Goal: Task Accomplishment & Management: Manage account settings

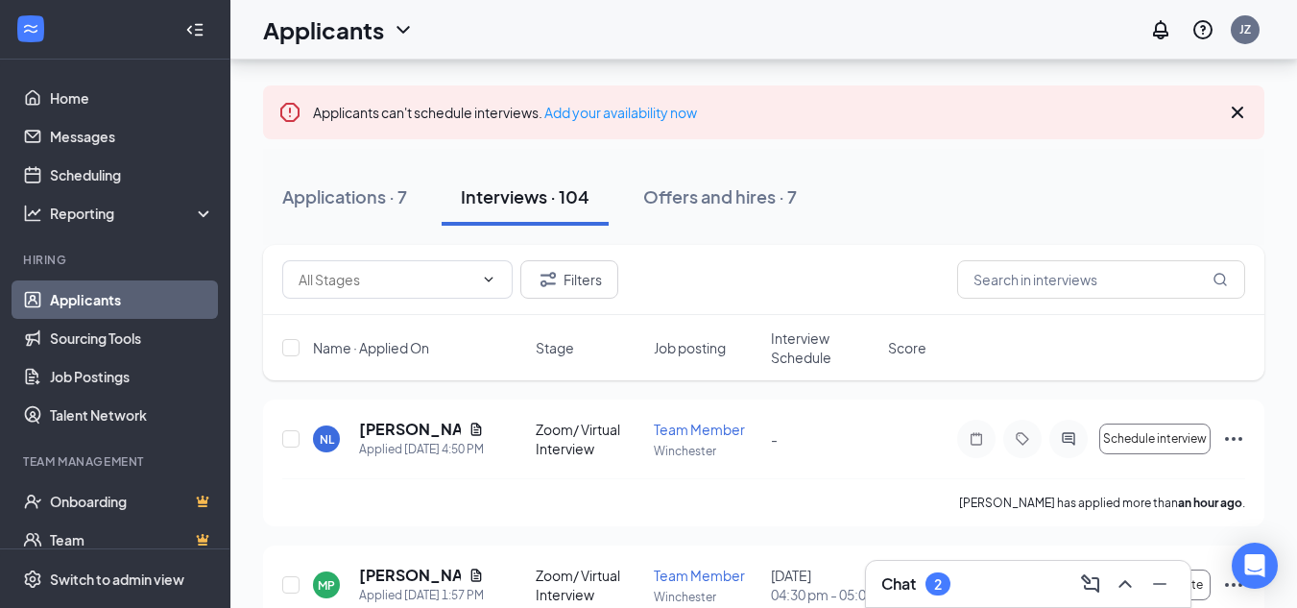
scroll to position [77, 0]
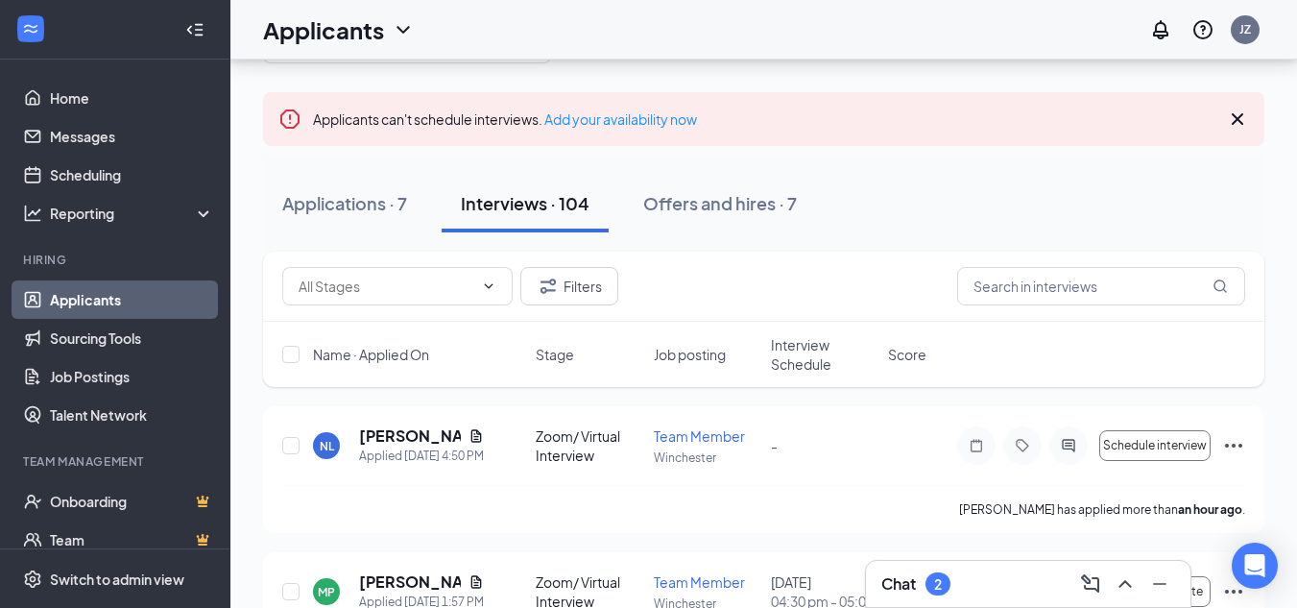
click at [481, 210] on div "Interviews · 104" at bounding box center [525, 203] width 129 height 24
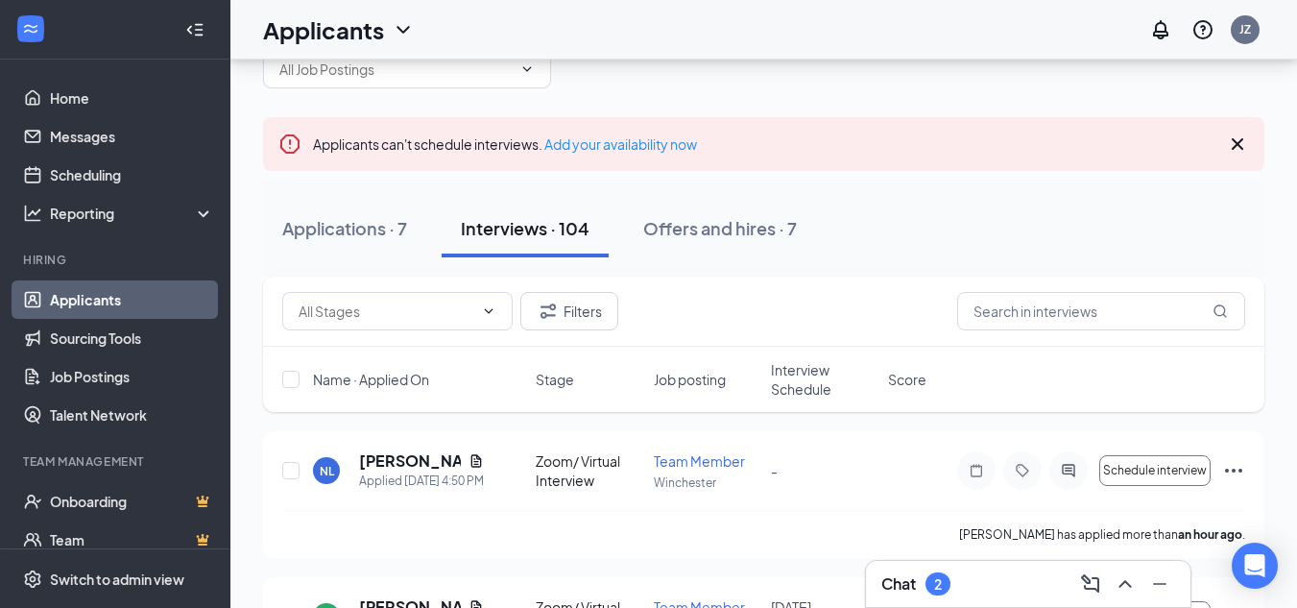
scroll to position [57, 0]
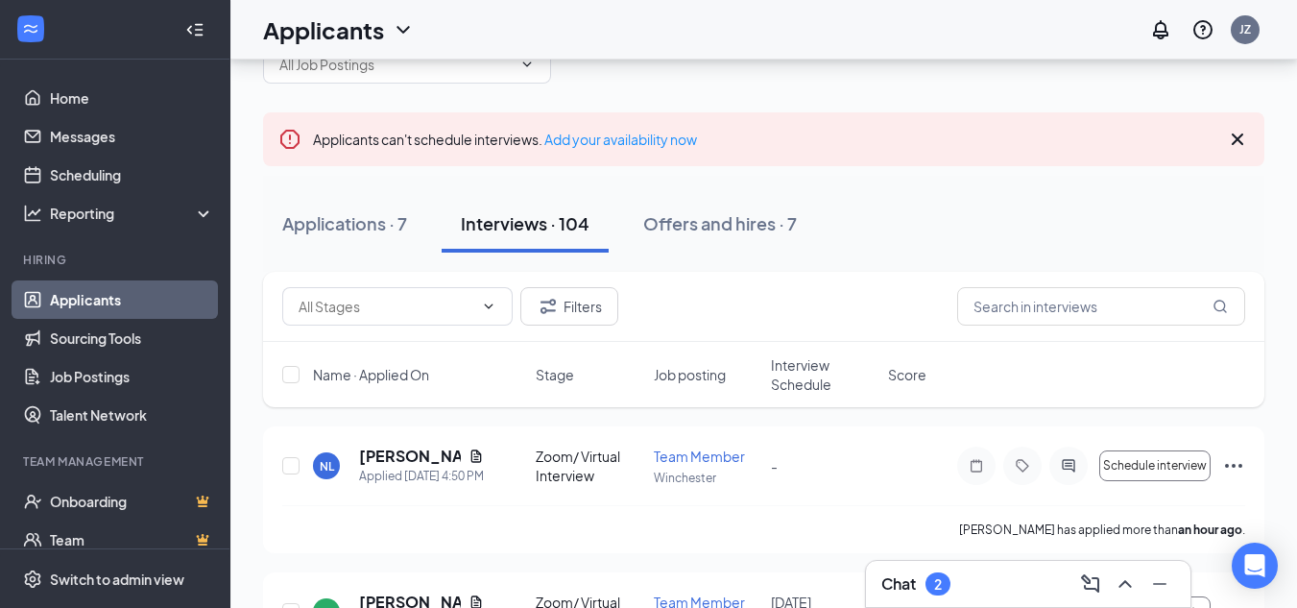
click at [822, 377] on span "Interview Schedule" at bounding box center [824, 374] width 106 height 38
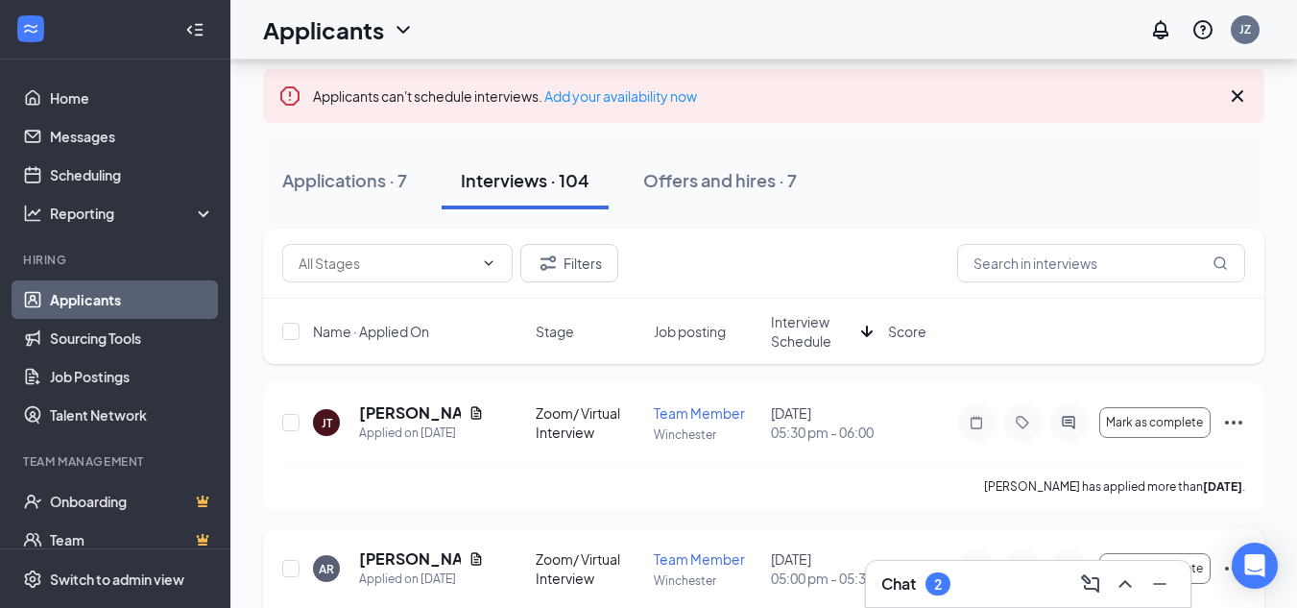
scroll to position [85, 0]
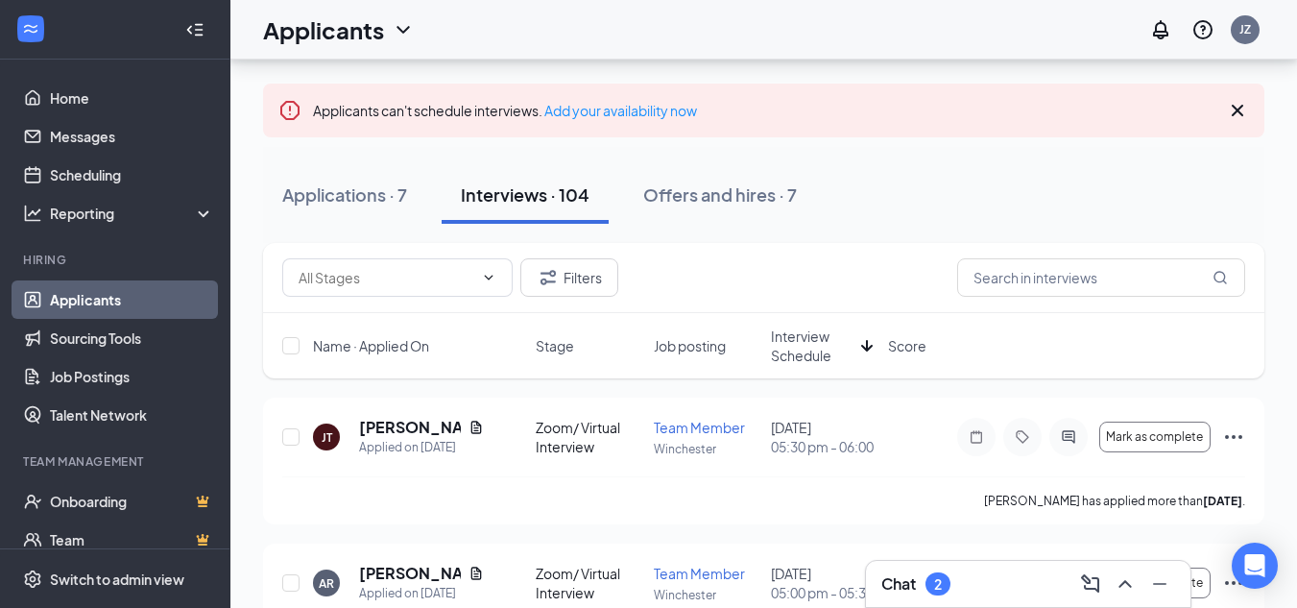
click at [790, 334] on span "Interview Schedule" at bounding box center [812, 345] width 83 height 38
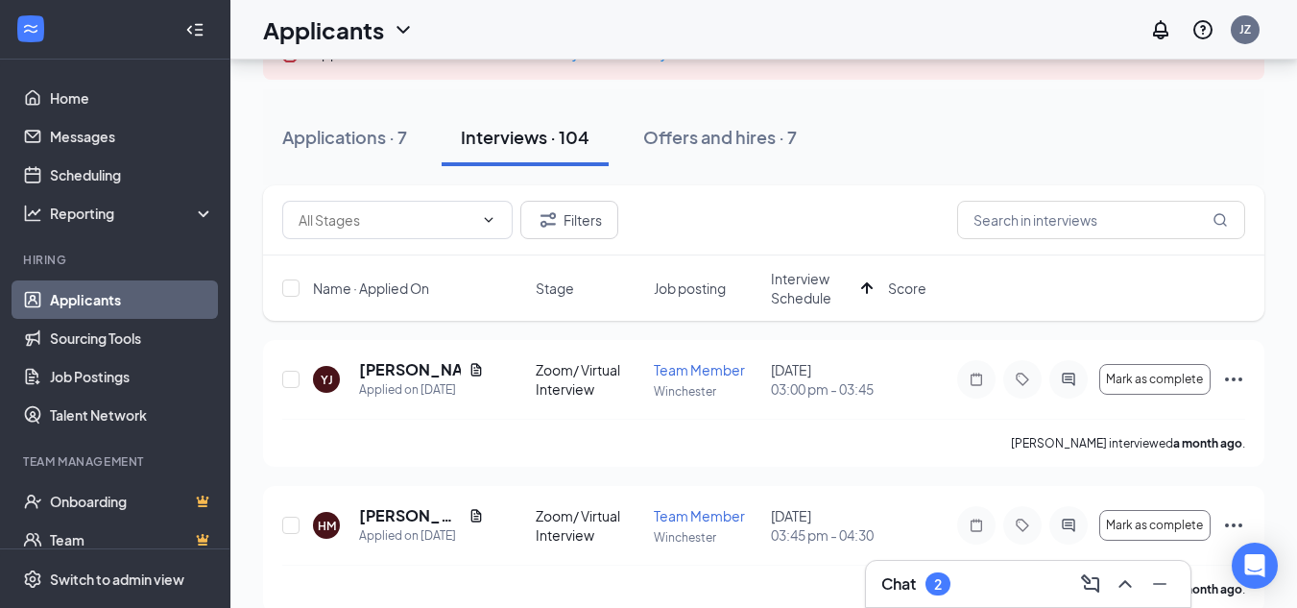
scroll to position [144, 0]
click at [797, 298] on span "Interview Schedule" at bounding box center [812, 287] width 83 height 38
click at [800, 293] on span "Interview Schedule" at bounding box center [824, 287] width 106 height 38
click at [811, 291] on span "Interview Schedule" at bounding box center [812, 287] width 83 height 38
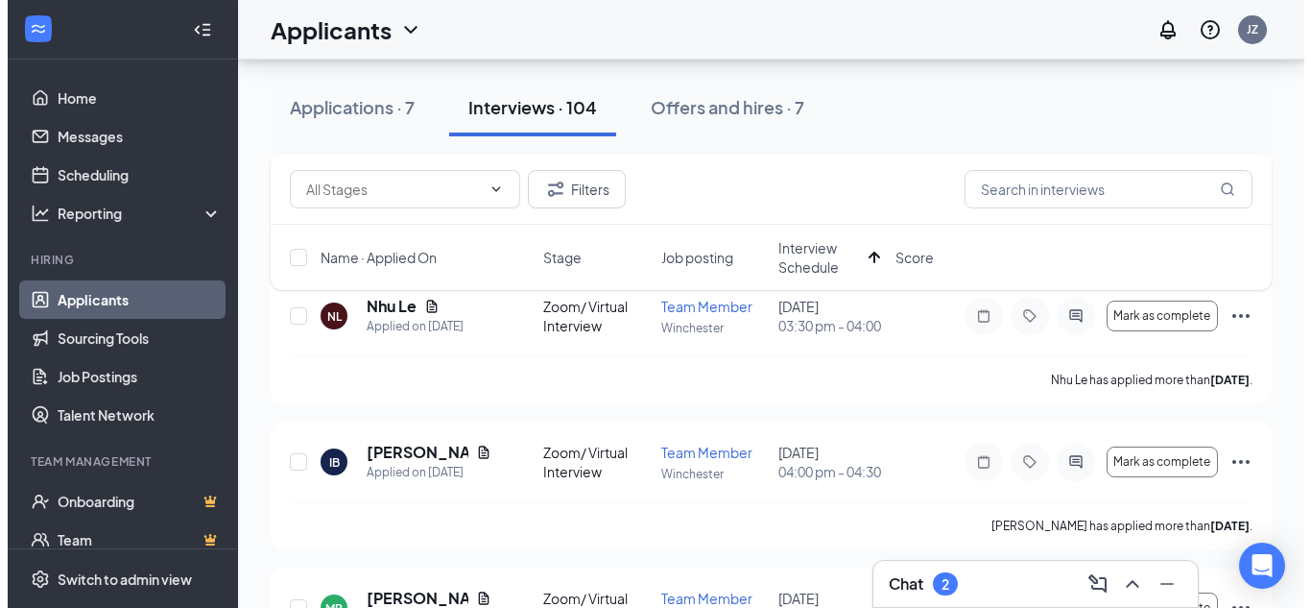
scroll to position [1533, 0]
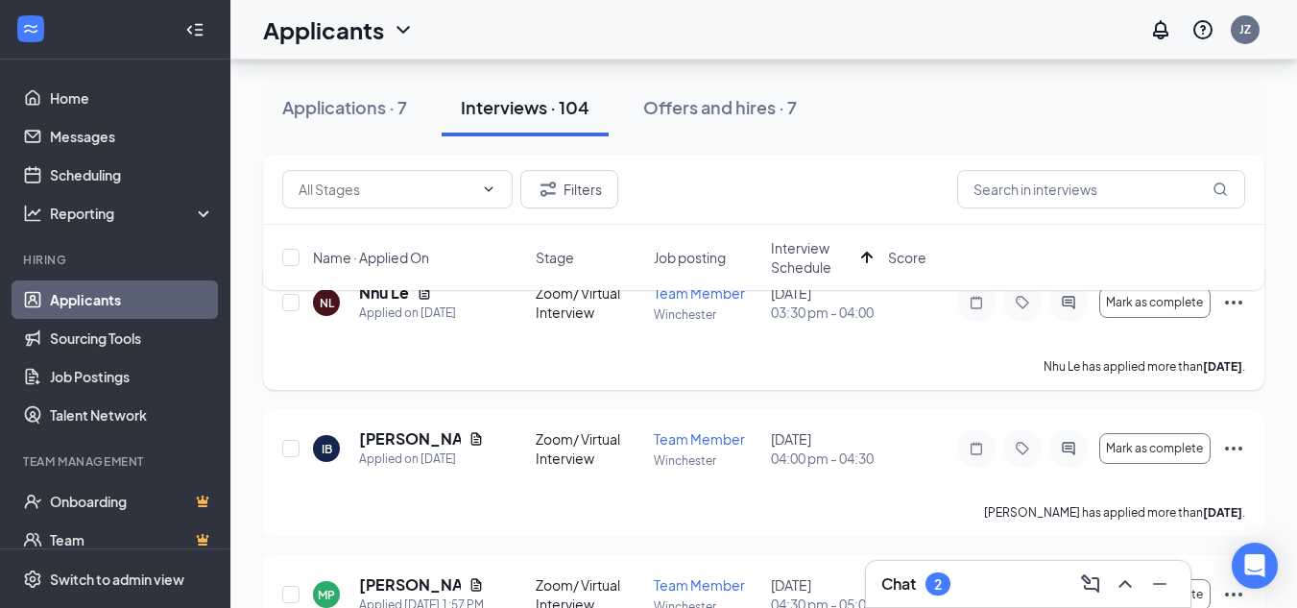
click at [389, 303] on h5 "Nhu Le" at bounding box center [384, 292] width 50 height 21
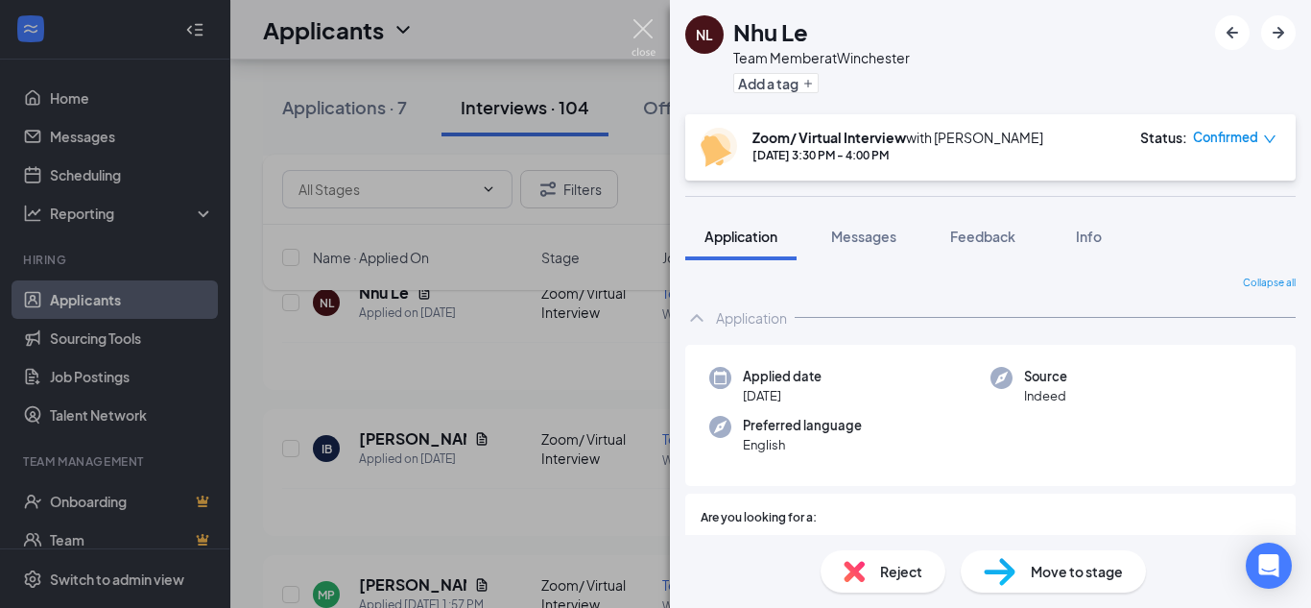
click at [633, 39] on img at bounding box center [644, 37] width 24 height 37
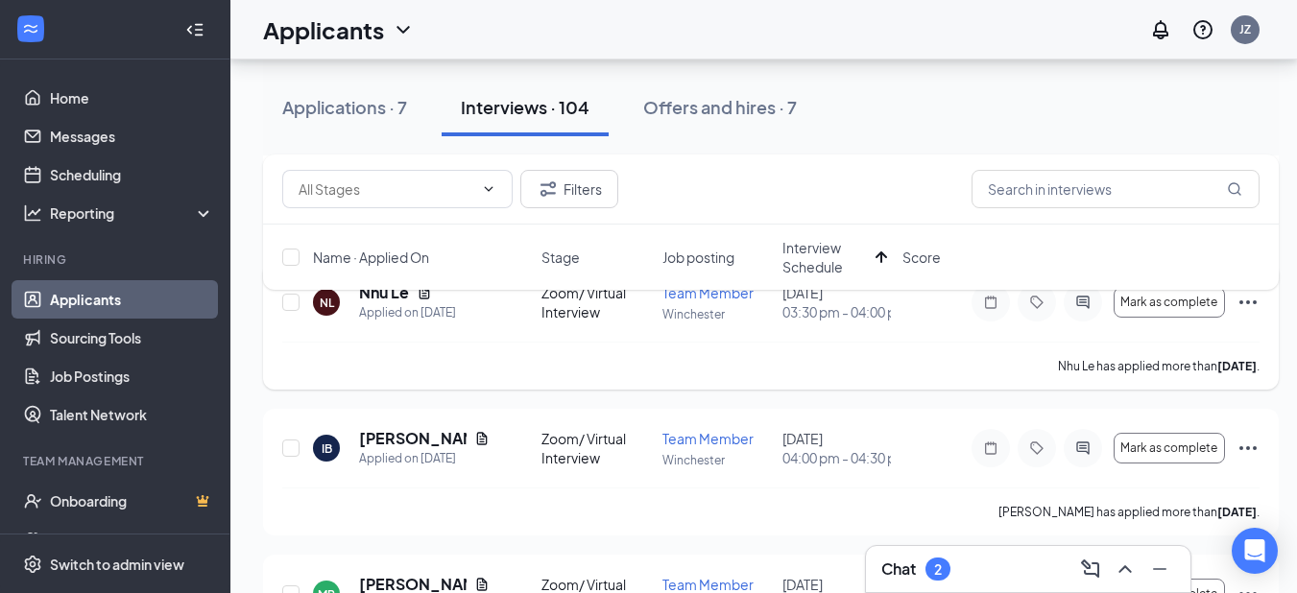
click at [385, 303] on h5 "Nhu Le" at bounding box center [384, 292] width 50 height 21
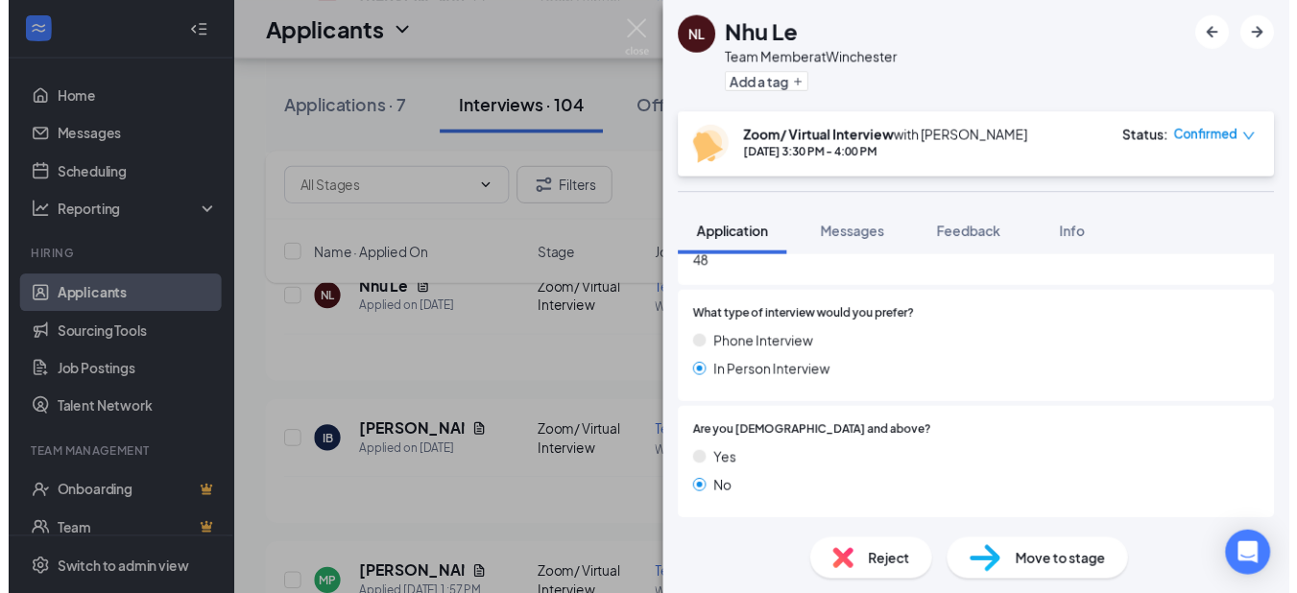
scroll to position [1528, 0]
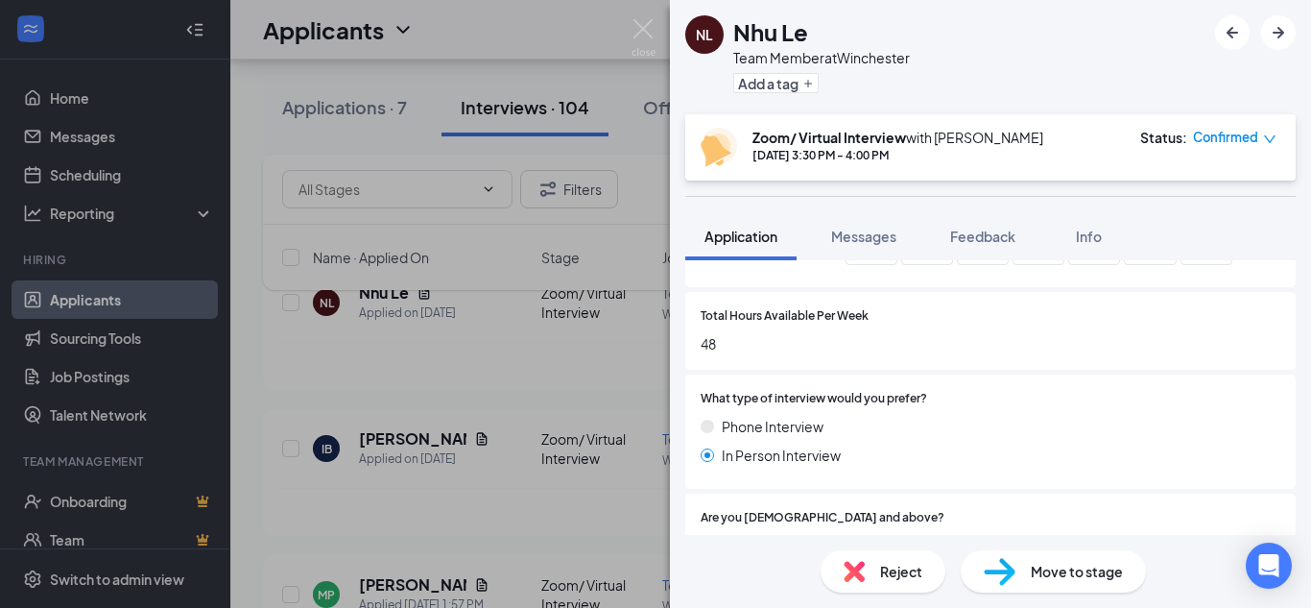
click at [633, 38] on img at bounding box center [644, 37] width 24 height 37
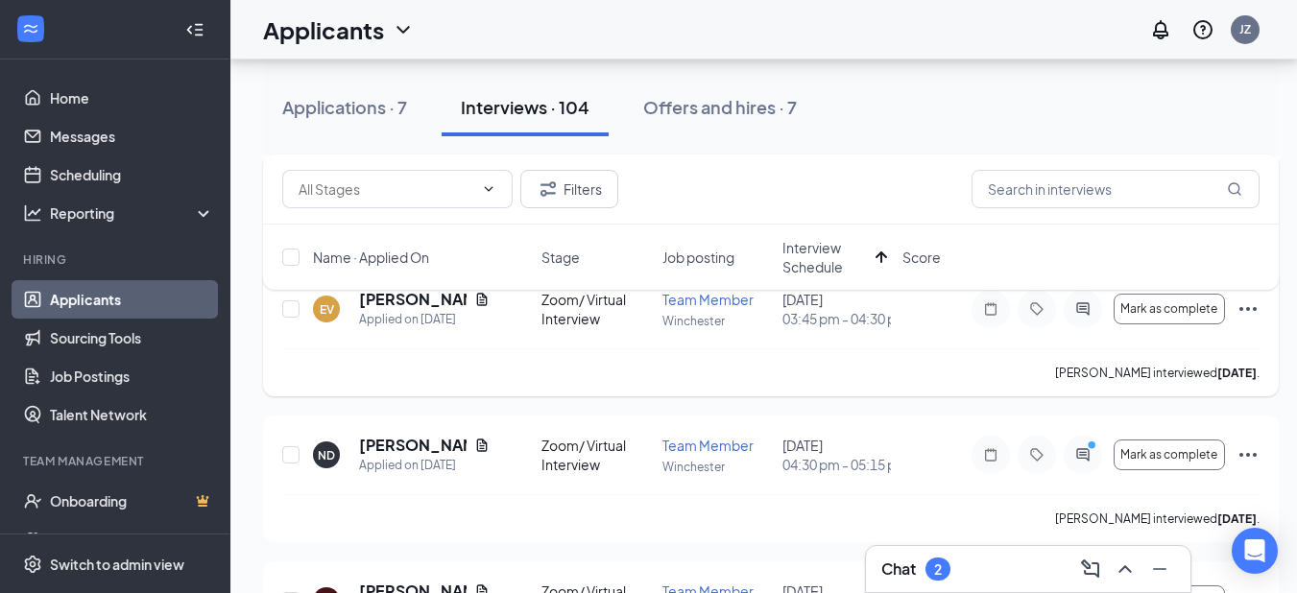
scroll to position [506, 0]
click at [961, 570] on div "Chat 2" at bounding box center [1028, 569] width 294 height 31
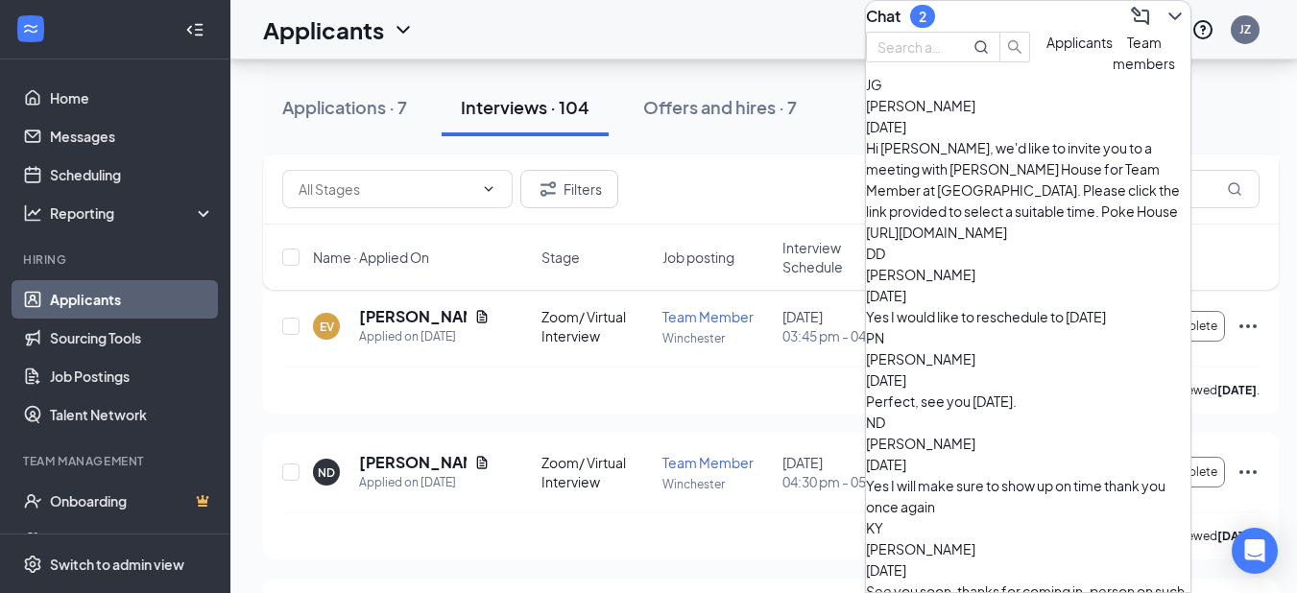
scroll to position [548, 0]
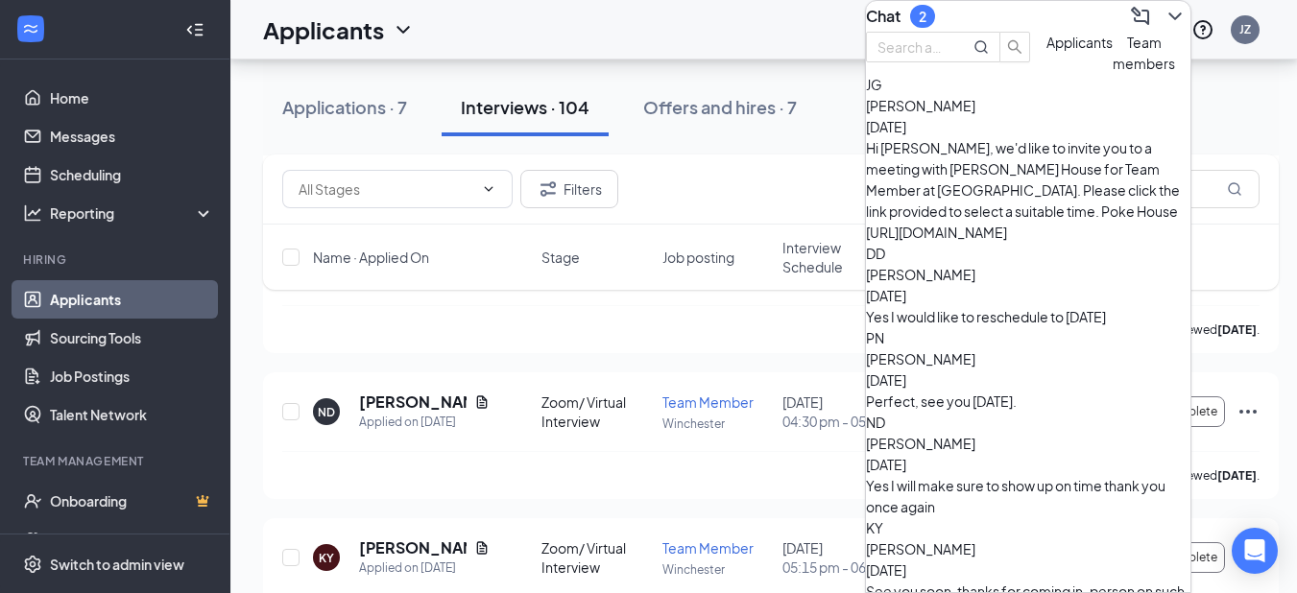
click at [1163, 14] on icon "ChevronDown" at bounding box center [1174, 16] width 23 height 23
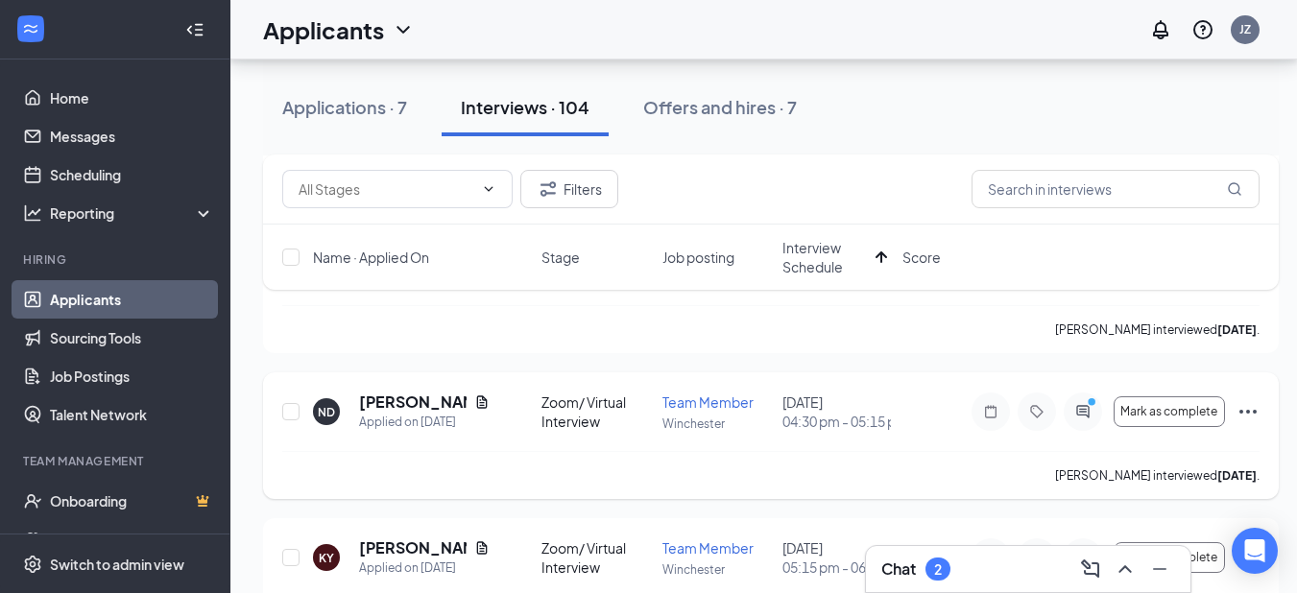
click at [477, 408] on icon "Document" at bounding box center [482, 401] width 11 height 12
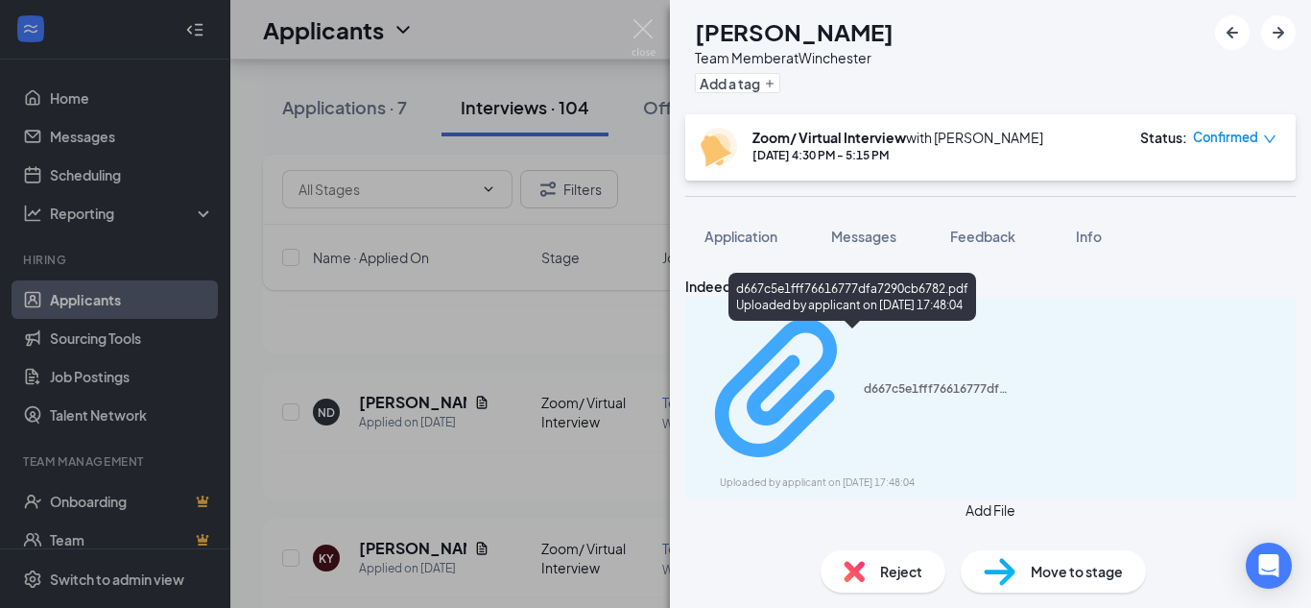
click at [864, 381] on div "d667c5e1fff76616777dfa7290cb6782.pdf" at bounding box center [936, 388] width 144 height 15
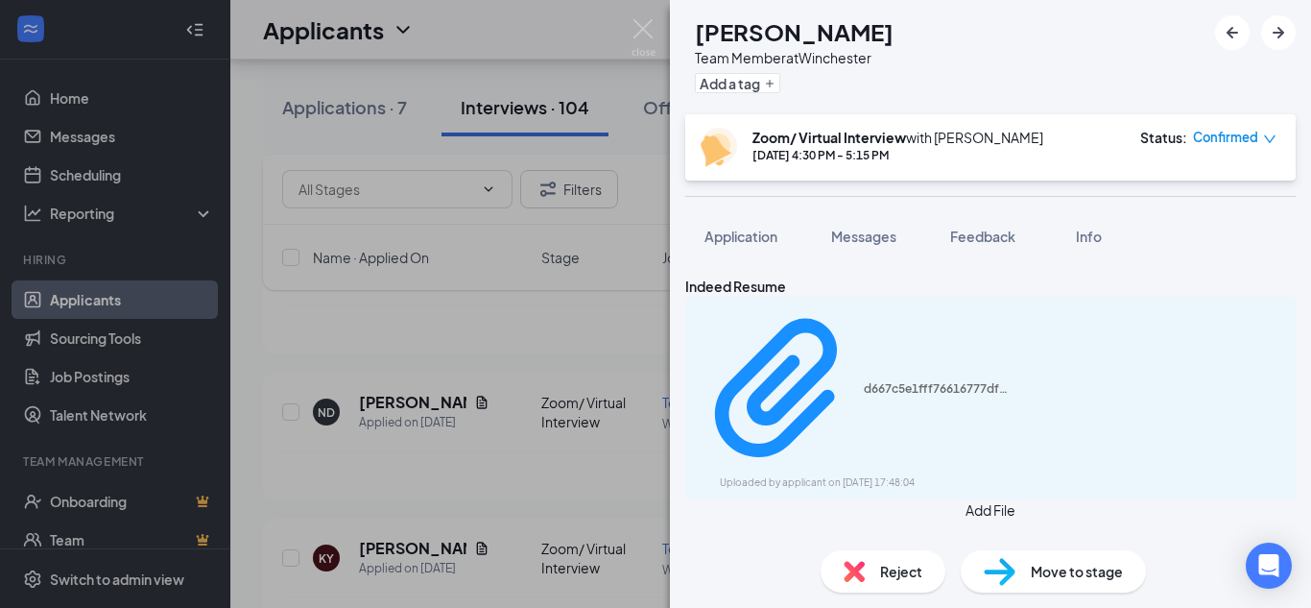
click at [634, 33] on img at bounding box center [644, 37] width 24 height 37
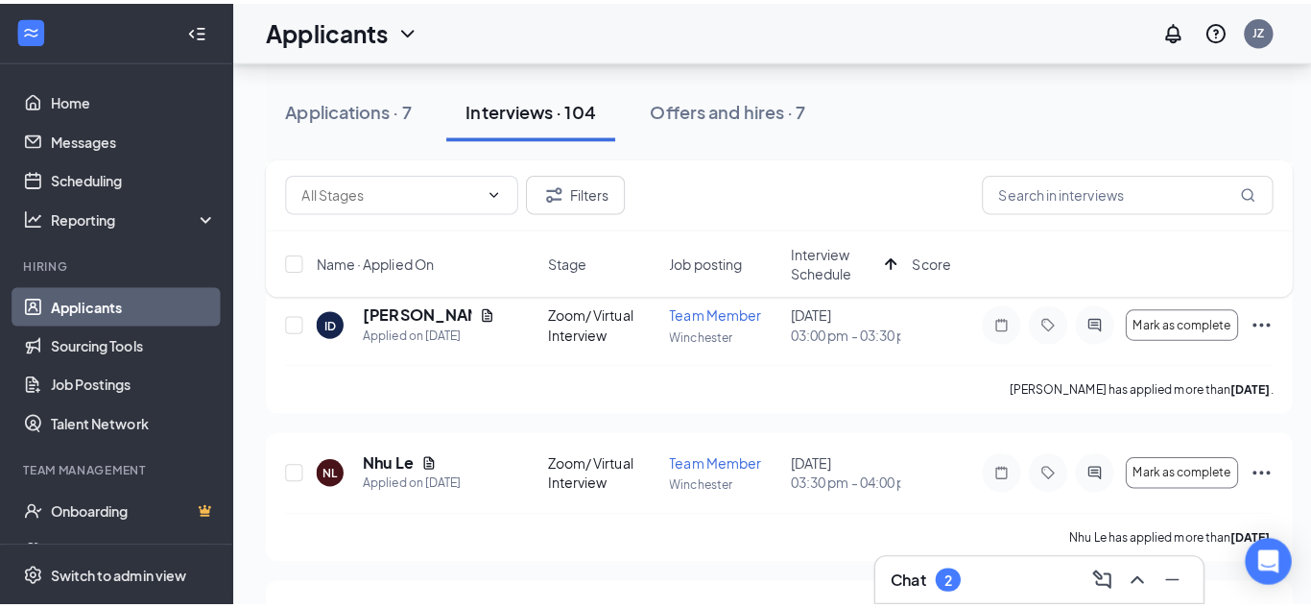
scroll to position [1372, 0]
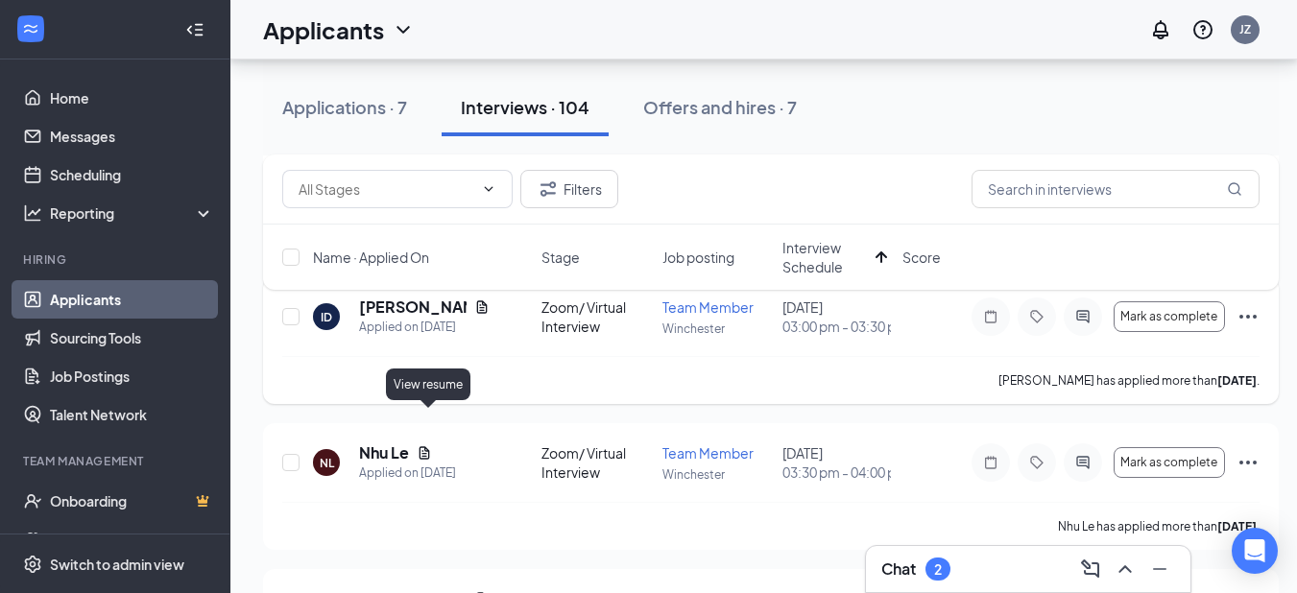
click at [474, 315] on icon "Document" at bounding box center [481, 306] width 15 height 15
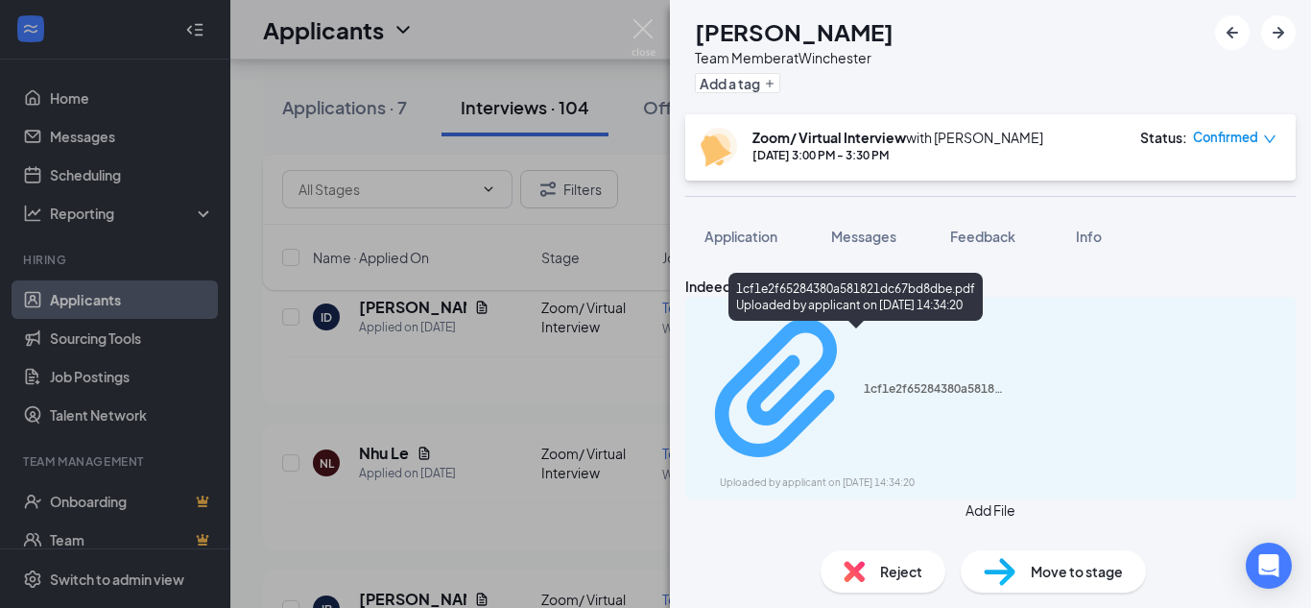
click at [944, 381] on div "1cf1e2f65284380a581821dc67bd8dbe.pdf" at bounding box center [936, 388] width 144 height 15
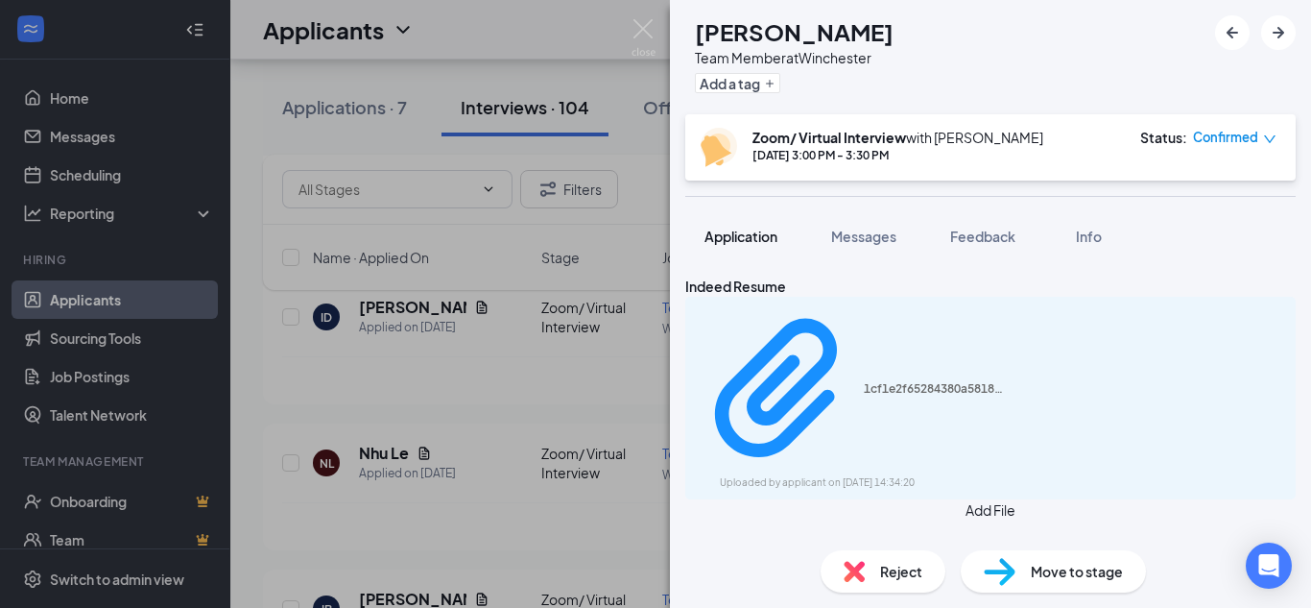
click at [760, 228] on span "Application" at bounding box center [740, 235] width 73 height 17
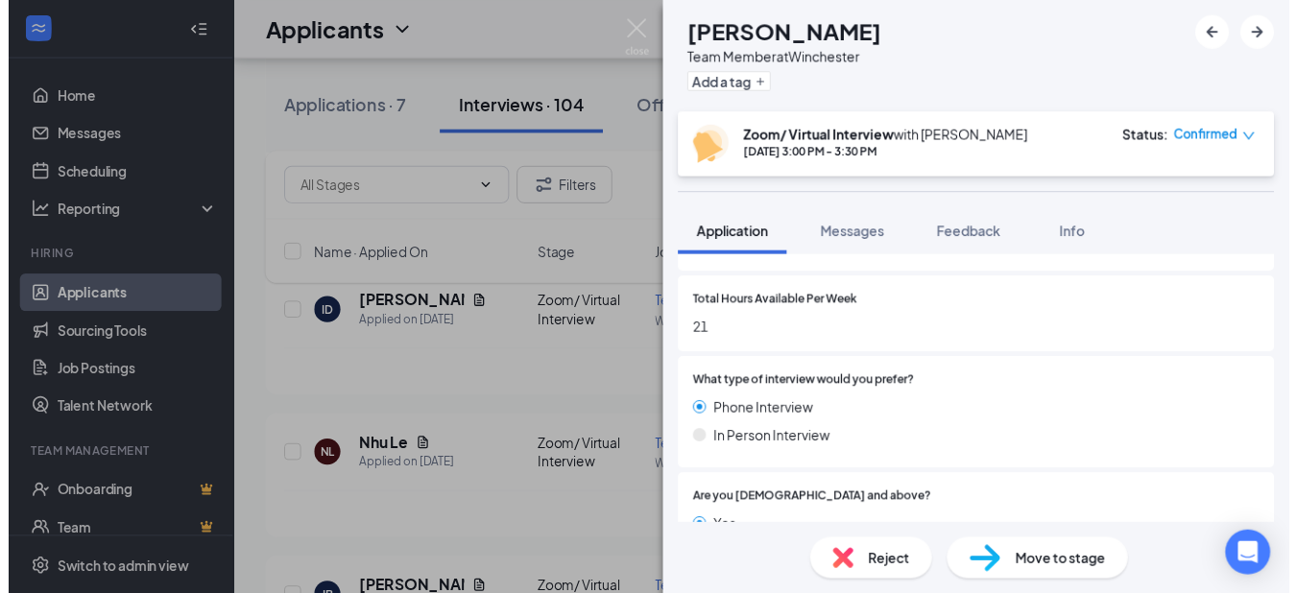
scroll to position [1606, 0]
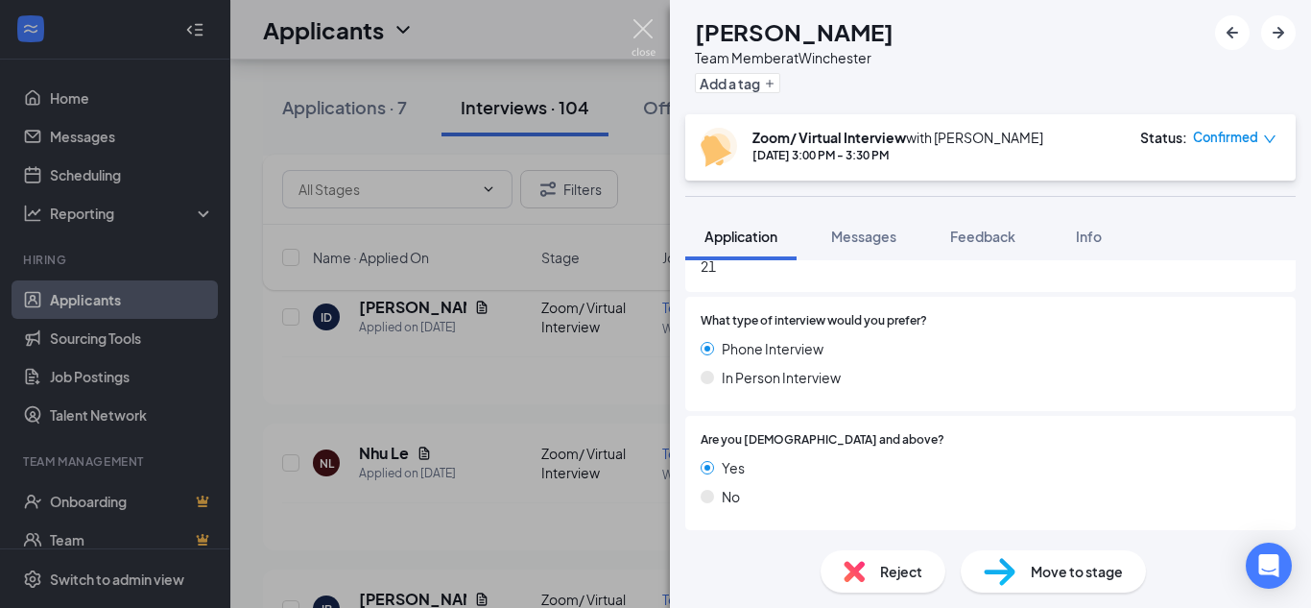
click at [651, 33] on img at bounding box center [644, 37] width 24 height 37
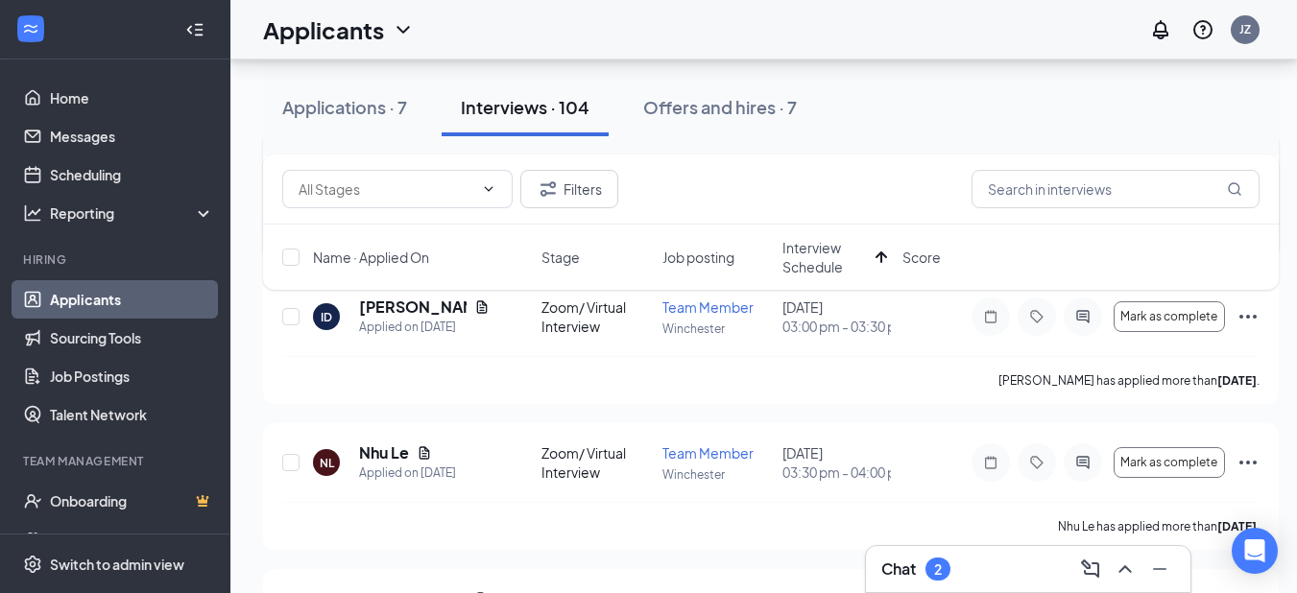
scroll to position [1577, 0]
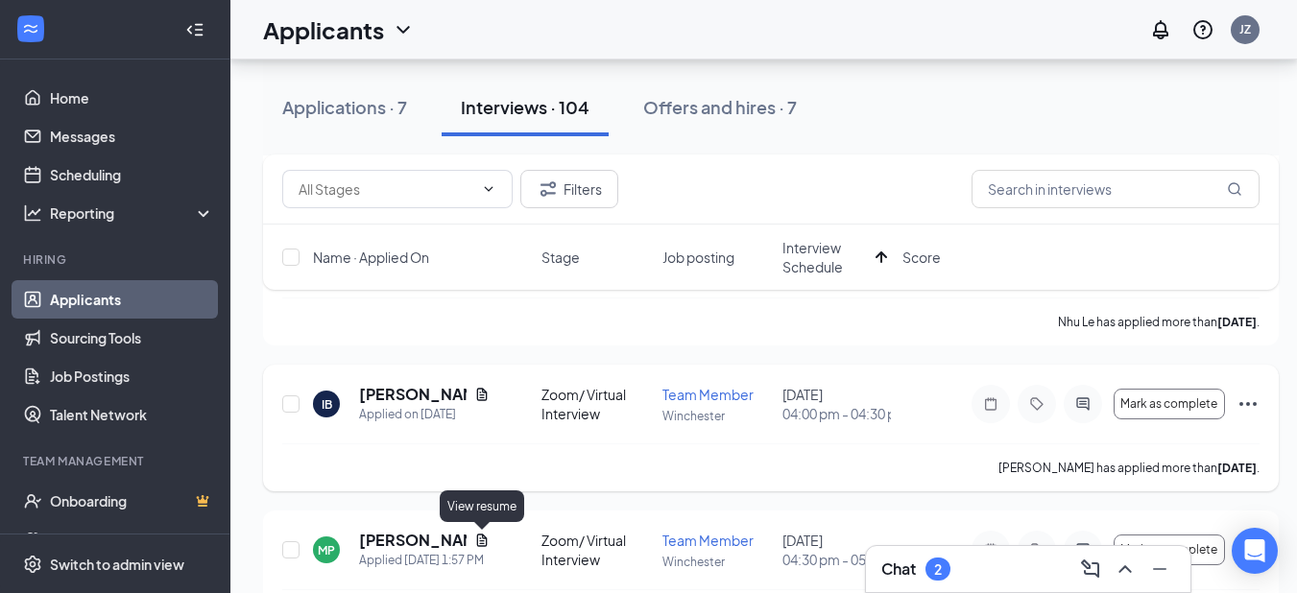
click at [482, 400] on icon "Document" at bounding box center [482, 394] width 11 height 12
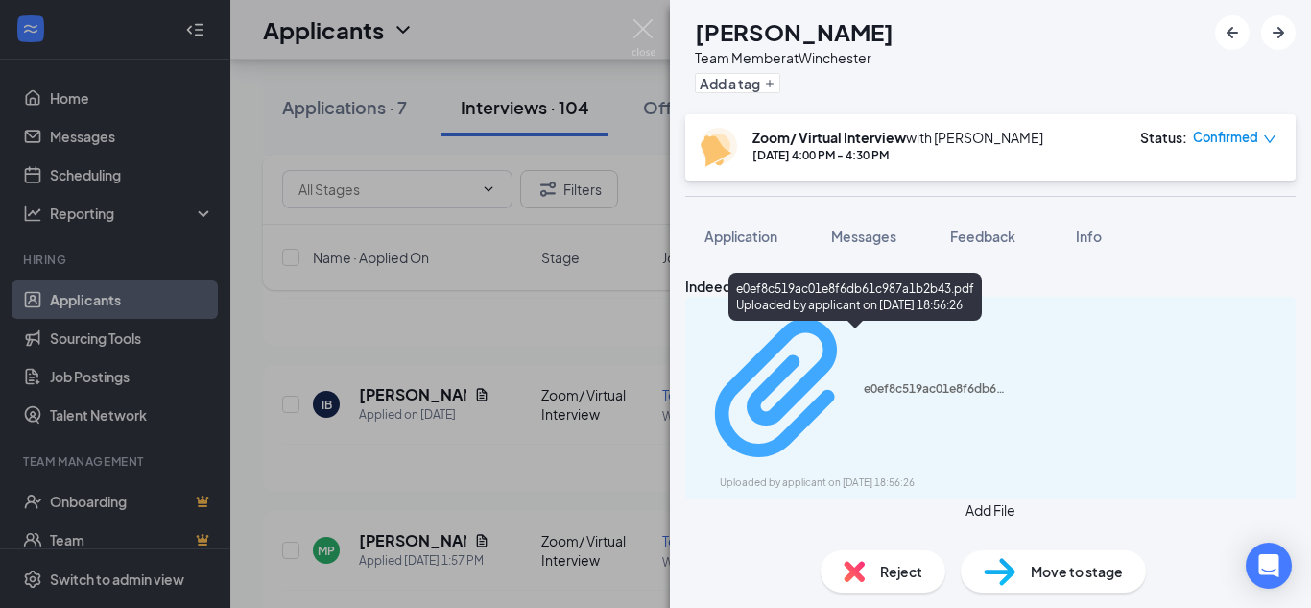
click at [864, 381] on div "e0ef8c519ac01e8f6db61c987a1b2b43.pdf" at bounding box center [936, 388] width 144 height 15
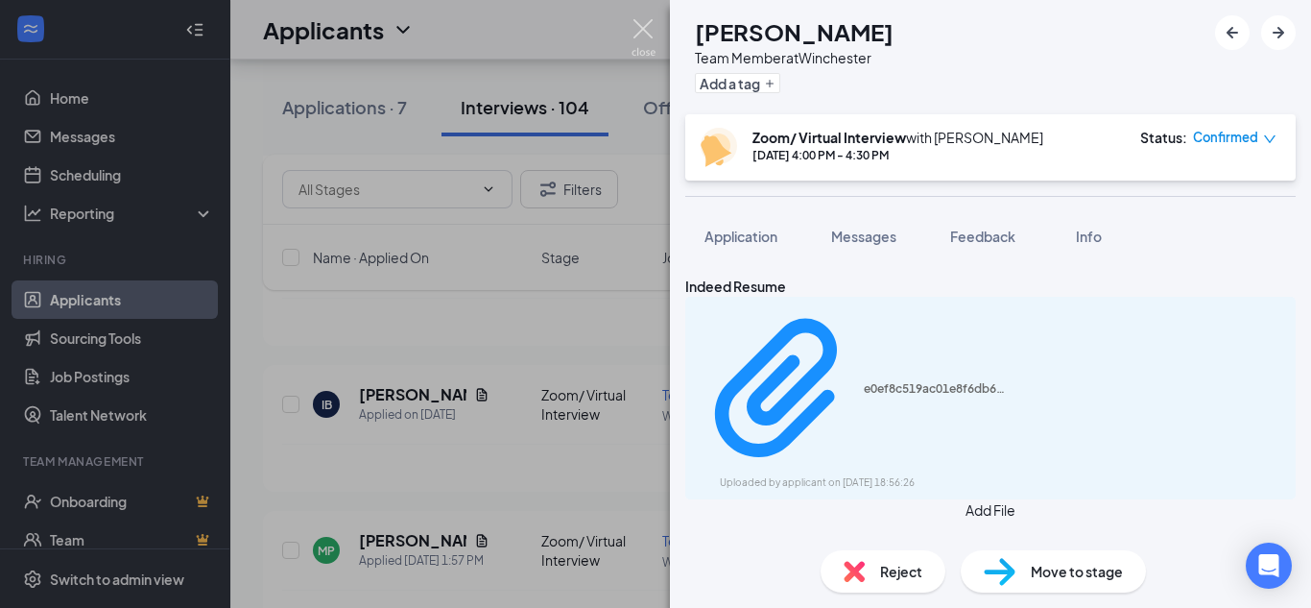
click at [634, 25] on img at bounding box center [644, 37] width 24 height 37
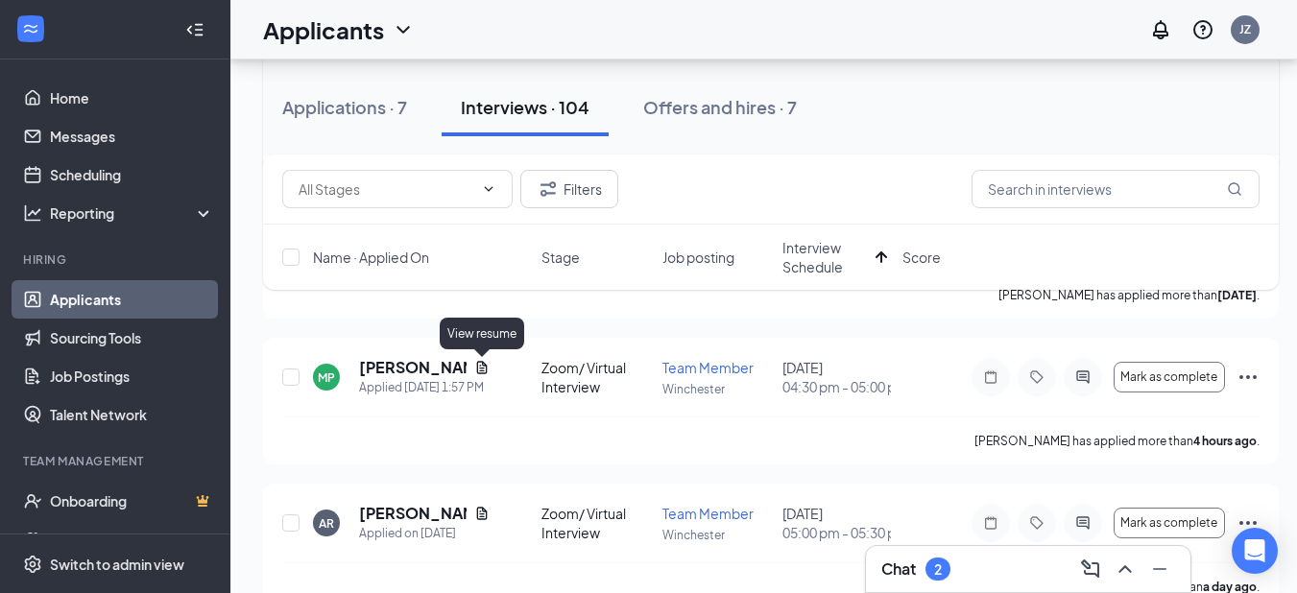
scroll to position [1891, 0]
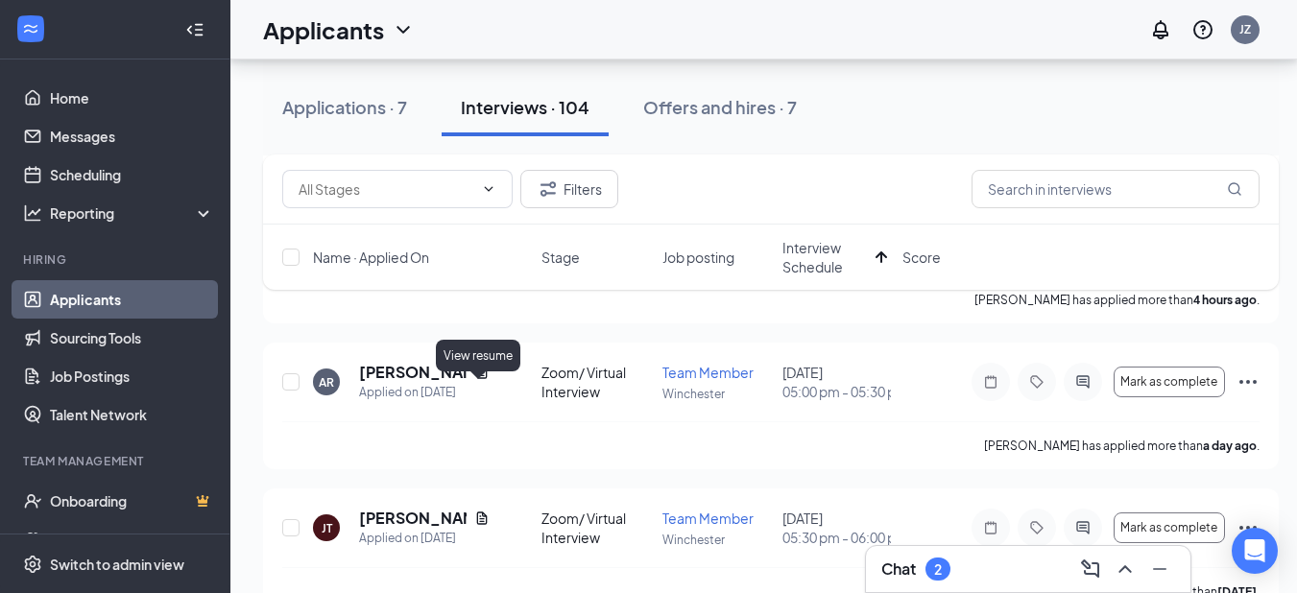
drag, startPoint x: 473, startPoint y: 393, endPoint x: 398, endPoint y: 341, distance: 91.6
click at [479, 232] on icon "Document" at bounding box center [482, 226] width 11 height 12
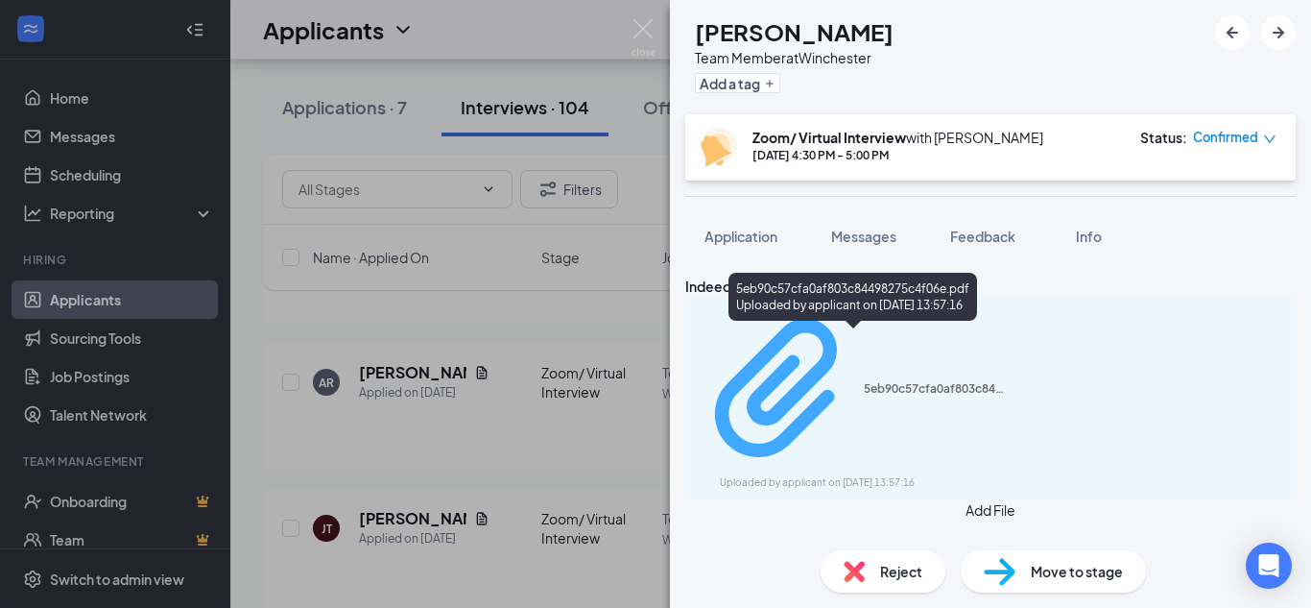
click at [890, 381] on div "5eb90c57cfa0af803c84498275c4f06e.pdf" at bounding box center [936, 388] width 144 height 15
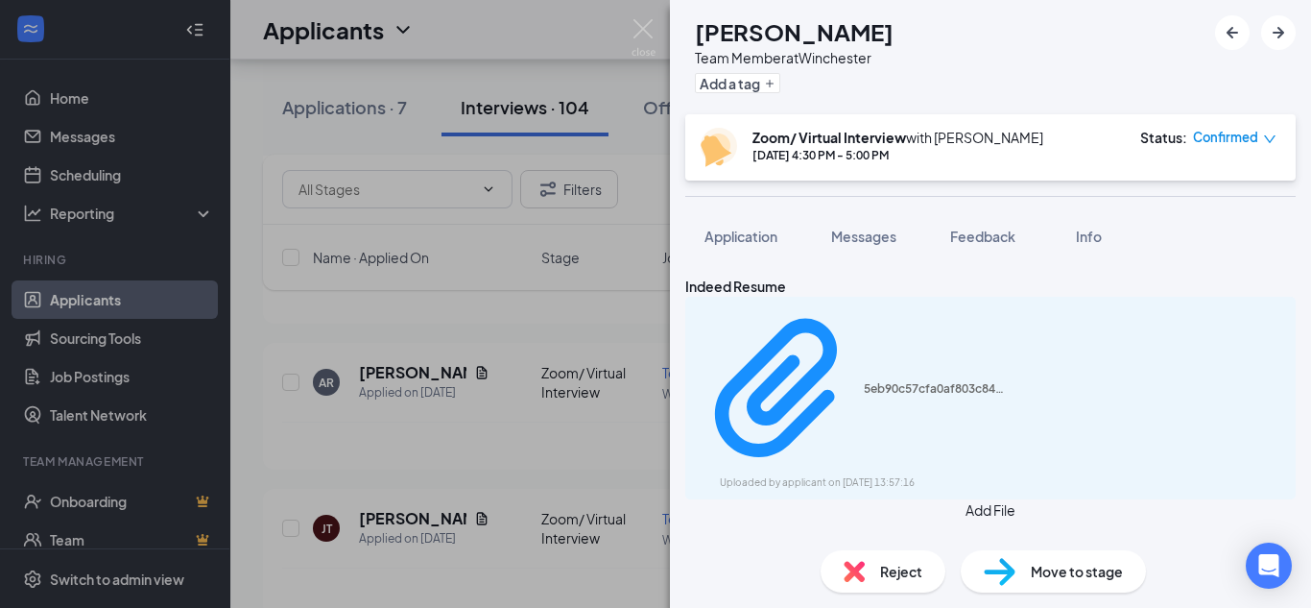
click at [645, 41] on img at bounding box center [644, 37] width 24 height 37
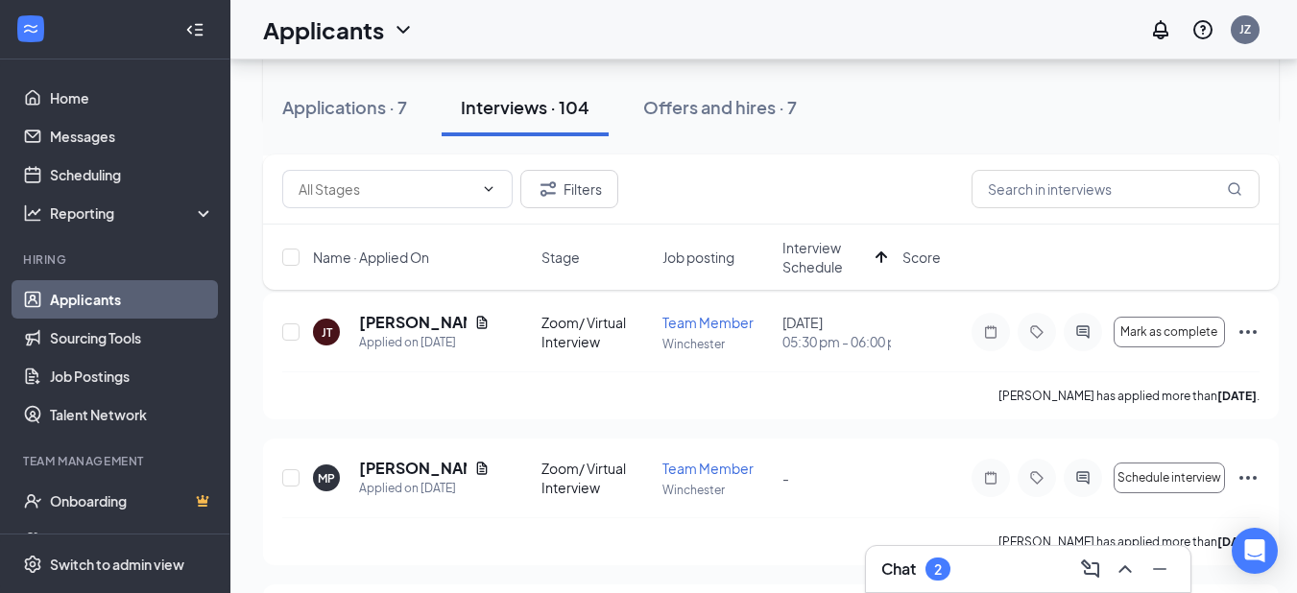
scroll to position [2084, 0]
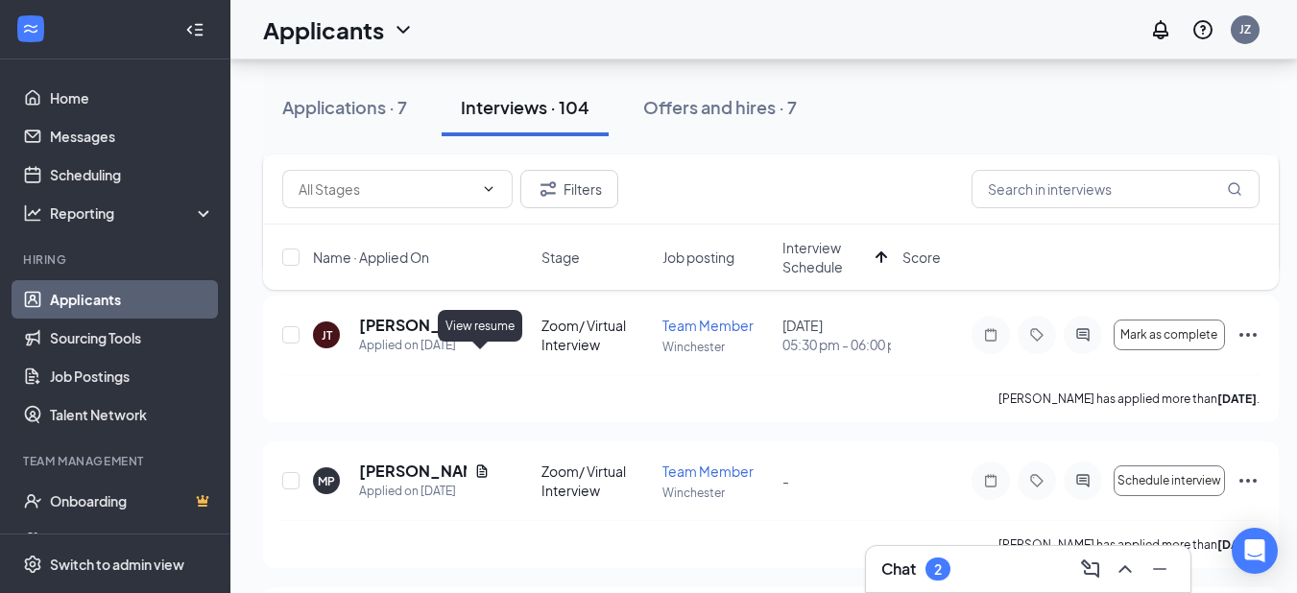
click at [477, 187] on icon "Document" at bounding box center [481, 179] width 15 height 15
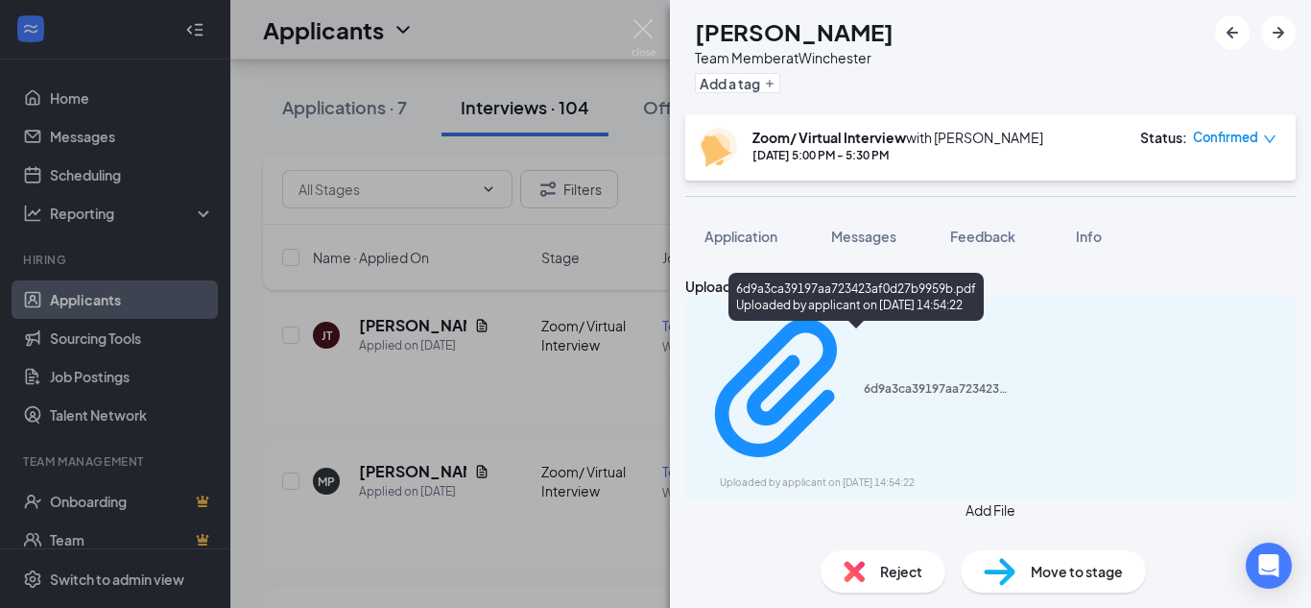
drag, startPoint x: 876, startPoint y: 339, endPoint x: 828, endPoint y: 322, distance: 50.7
click at [828, 322] on div "6d9a3ca39197aa723423af0d27b9959b.pdf Uploaded by applicant on [DATE] 14:54:22" at bounding box center [855, 301] width 255 height 56
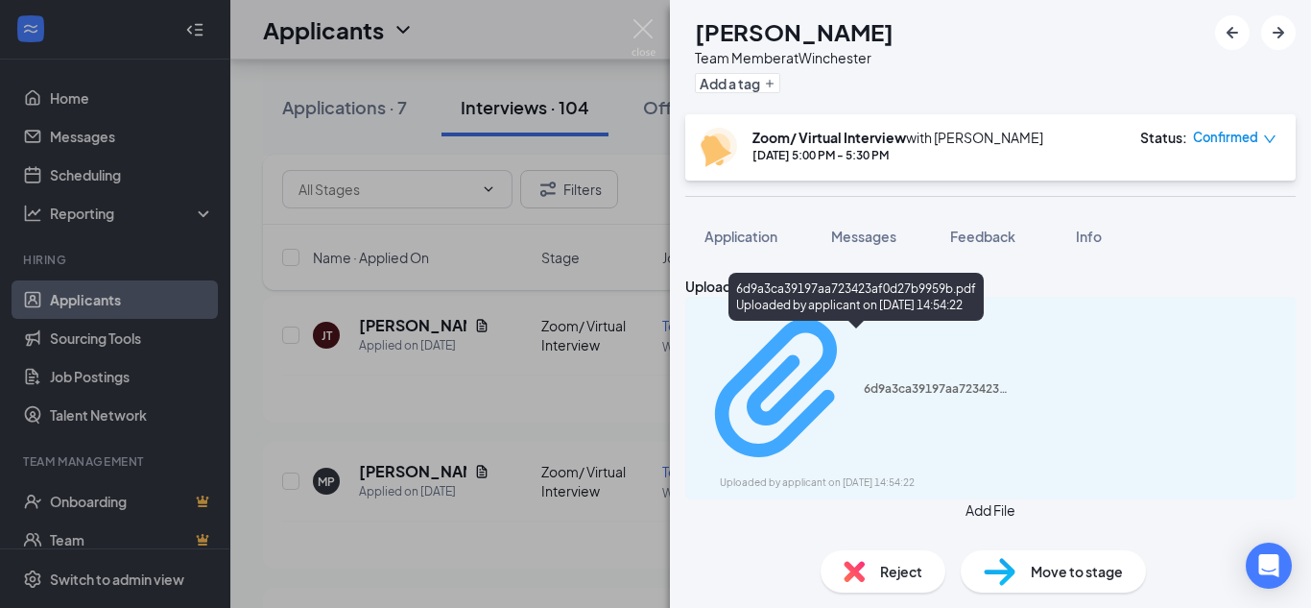
click at [864, 381] on div "6d9a3ca39197aa723423af0d27b9959b.pdf" at bounding box center [936, 388] width 144 height 15
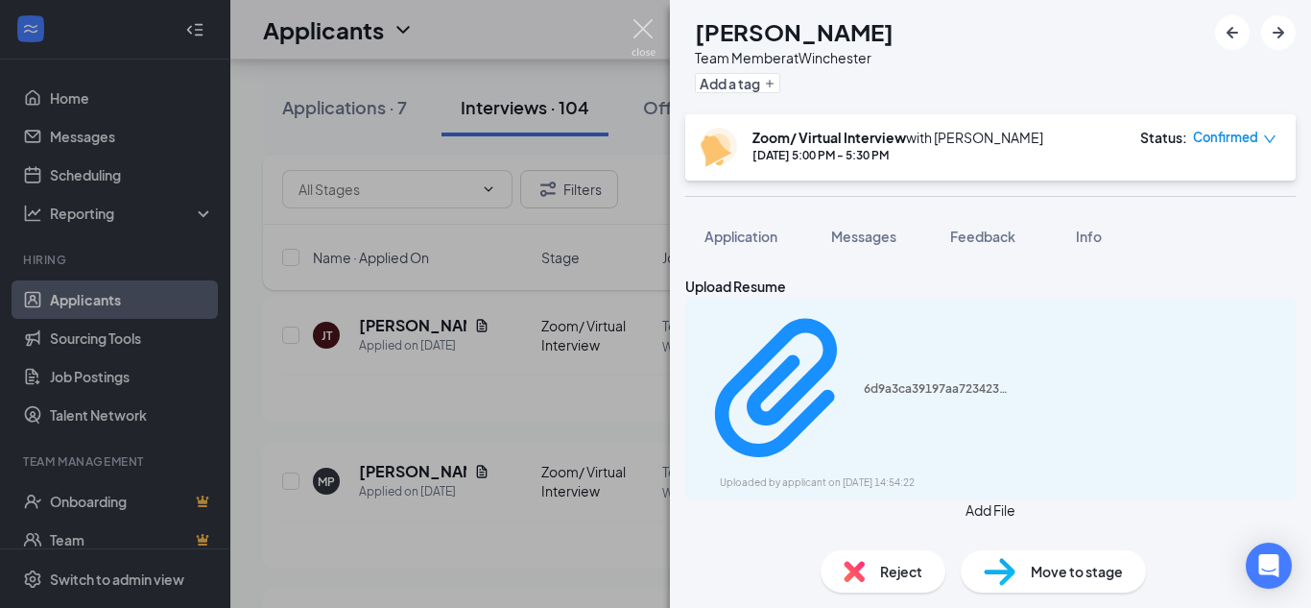
click at [641, 40] on img at bounding box center [644, 37] width 24 height 37
